Goal: Transaction & Acquisition: Purchase product/service

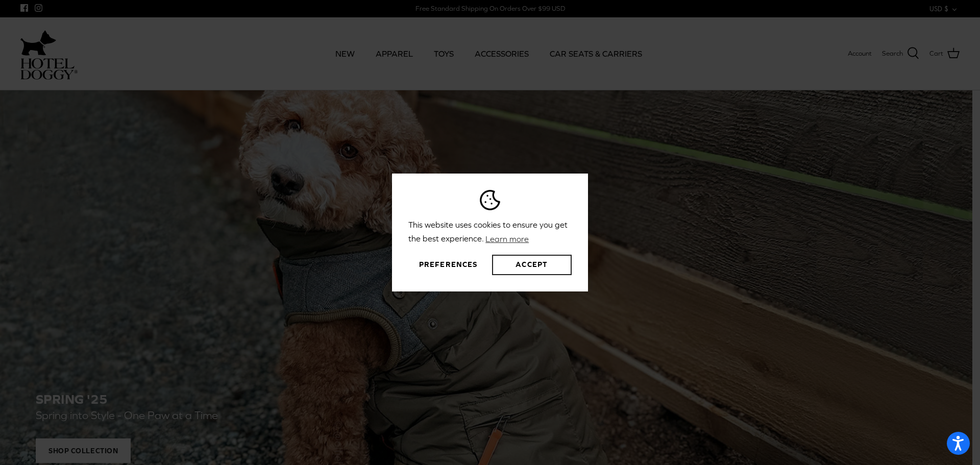
click at [517, 260] on button "Accept" at bounding box center [532, 265] width 80 height 20
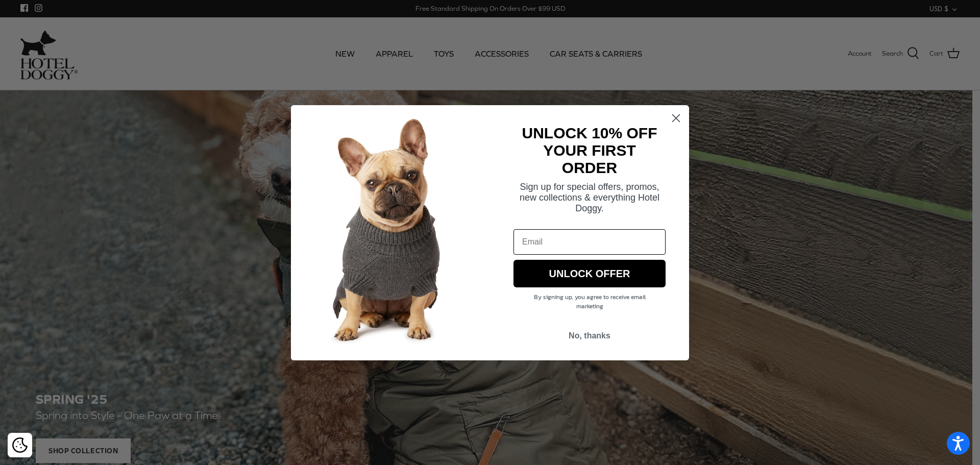
click at [680, 118] on circle "Close dialog" at bounding box center [676, 117] width 17 height 17
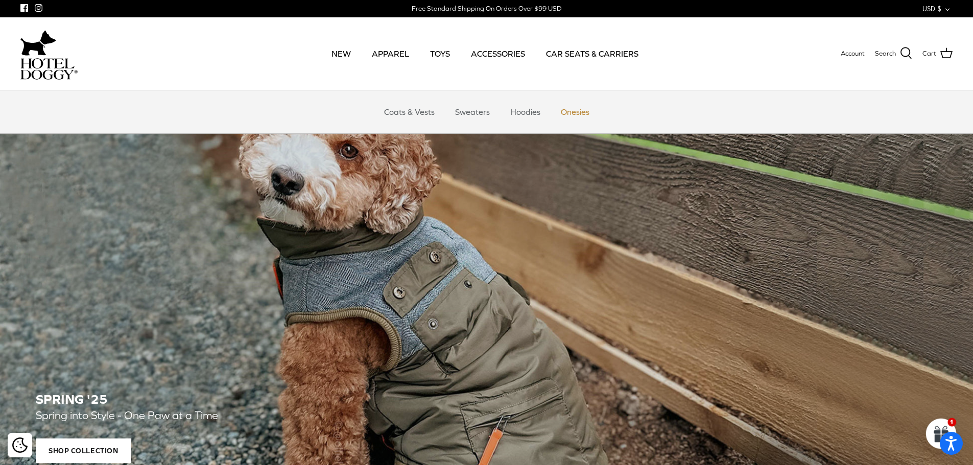
click at [573, 113] on link "Onesies" at bounding box center [574, 112] width 47 height 31
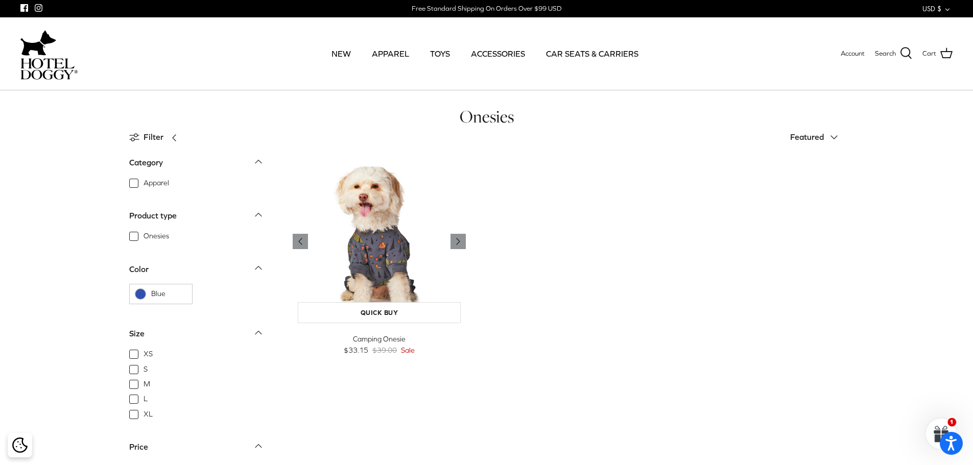
click at [377, 252] on img "Camping Onesie" at bounding box center [380, 242] width 174 height 174
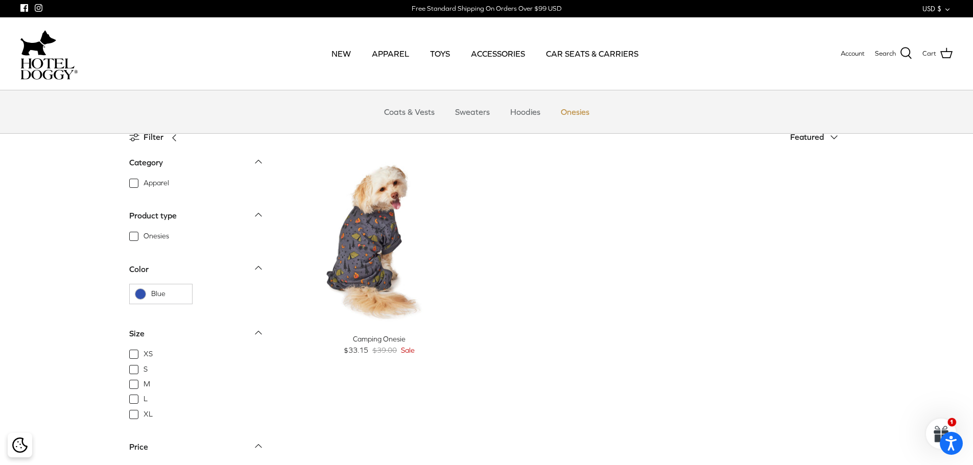
click at [568, 112] on link "Onesies" at bounding box center [574, 112] width 47 height 31
